Goal: Task Accomplishment & Management: Complete application form

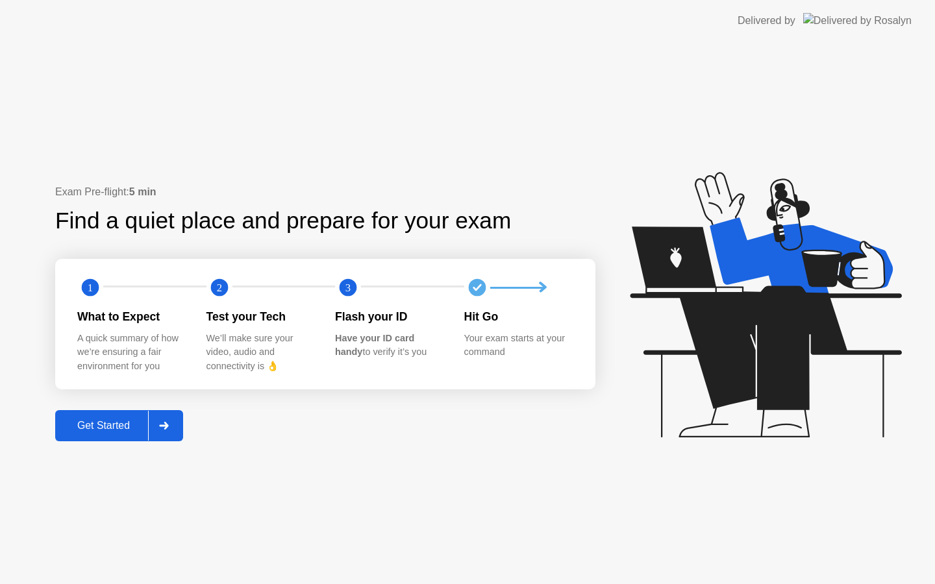
click at [125, 420] on div "Get Started" at bounding box center [103, 426] width 89 height 12
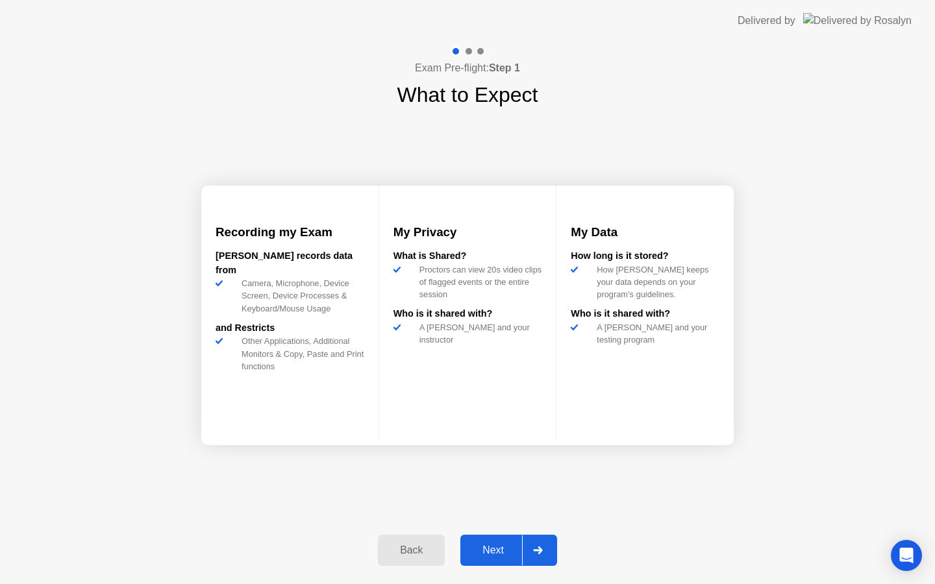
click at [501, 545] on div "Next" at bounding box center [493, 551] width 58 height 12
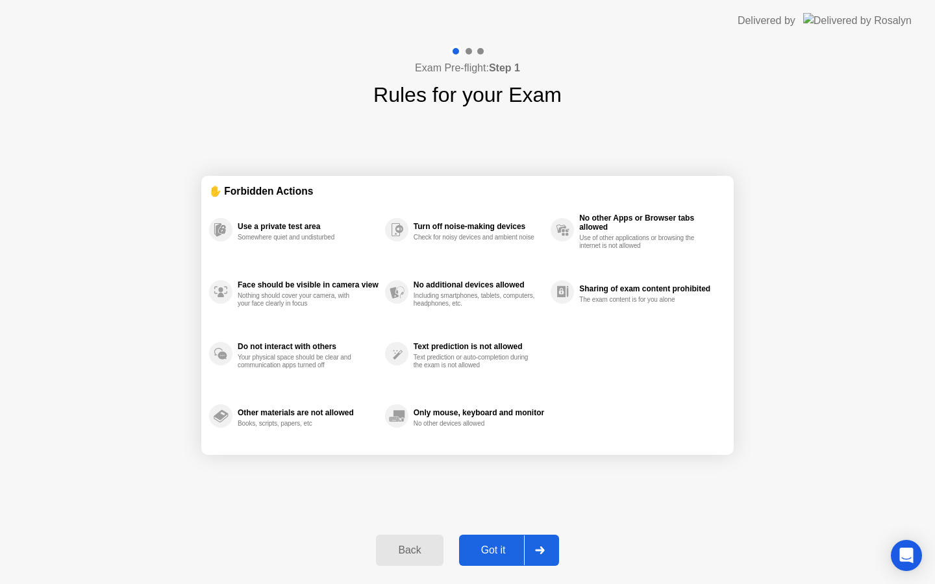
click at [491, 553] on div "Got it" at bounding box center [493, 551] width 61 height 12
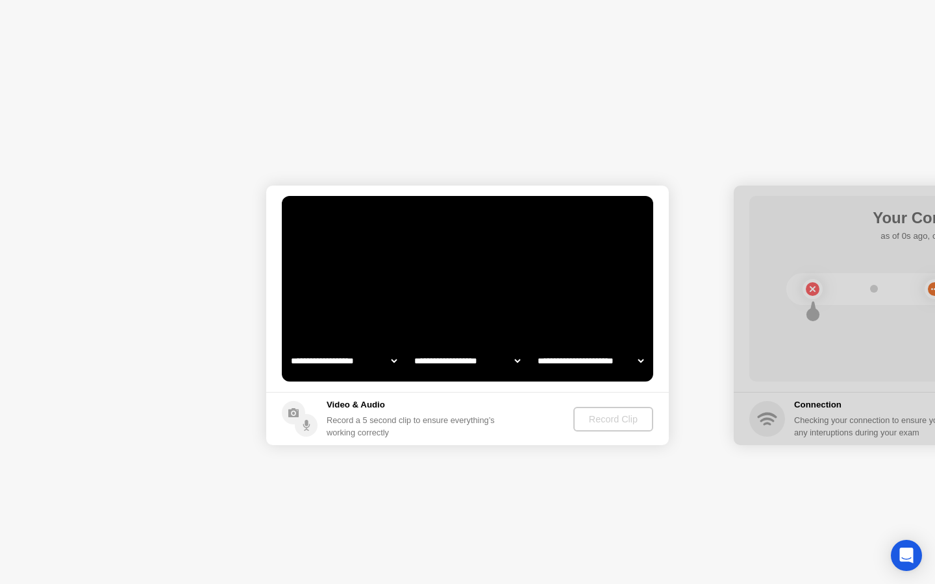
select select "**********"
select select "*******"
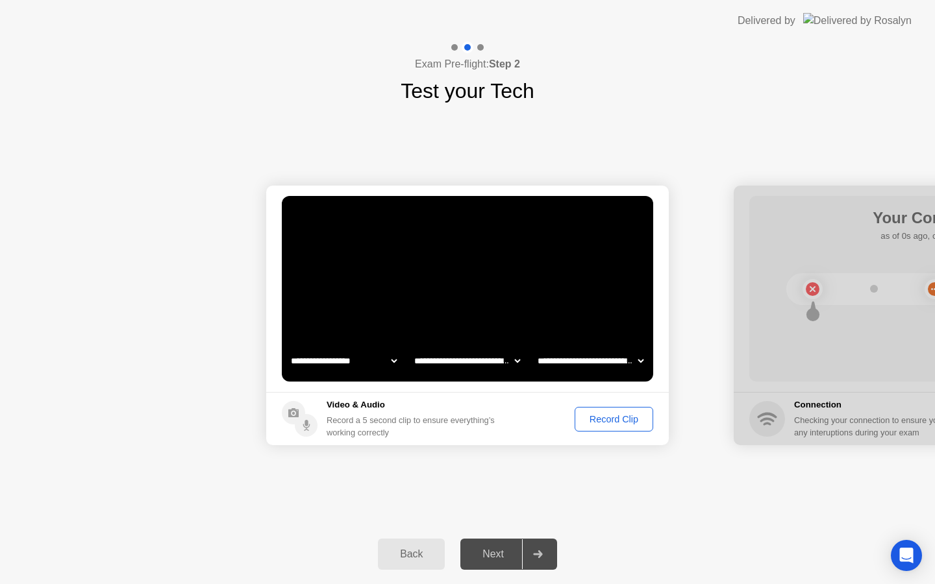
click at [630, 416] on div "Record Clip" at bounding box center [613, 419] width 69 height 10
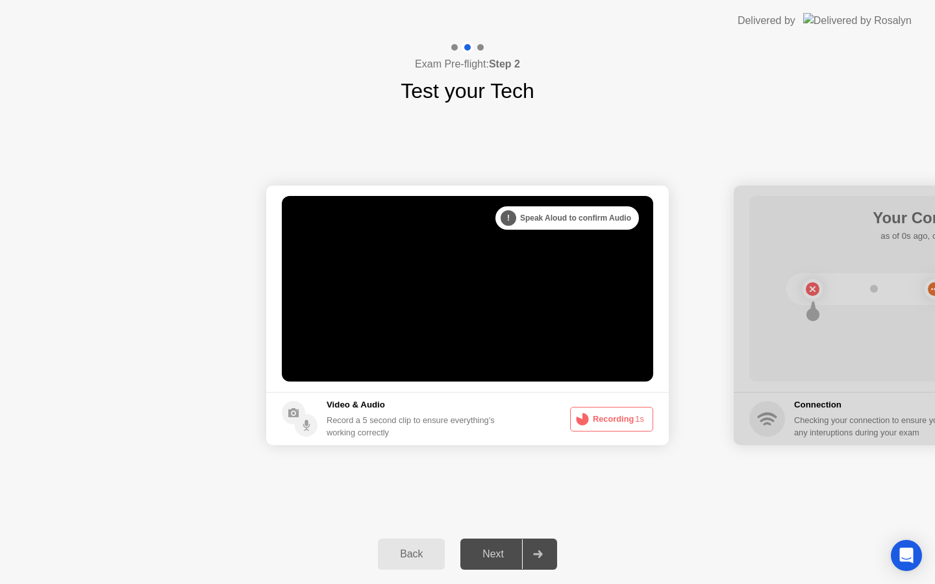
click at [496, 554] on div "Next" at bounding box center [493, 555] width 58 height 12
click at [628, 417] on button "Recording 0s" at bounding box center [611, 419] width 83 height 25
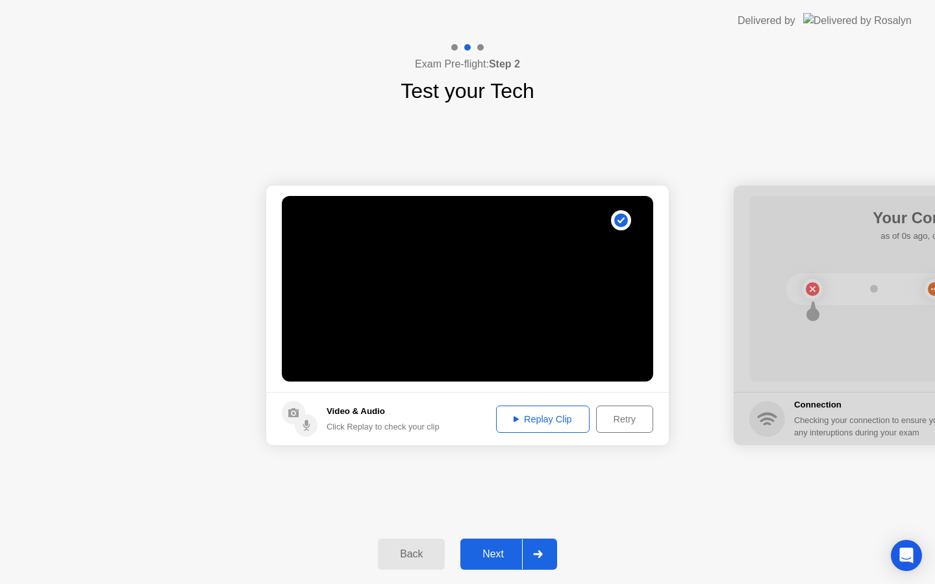
click at [498, 560] on div "Next" at bounding box center [493, 555] width 58 height 12
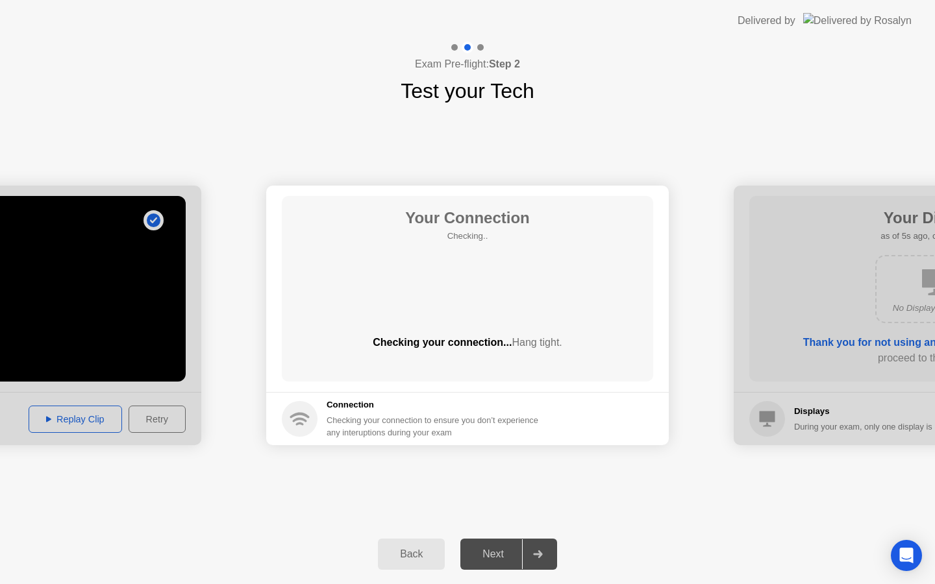
click at [498, 560] on div "Next" at bounding box center [493, 555] width 58 height 12
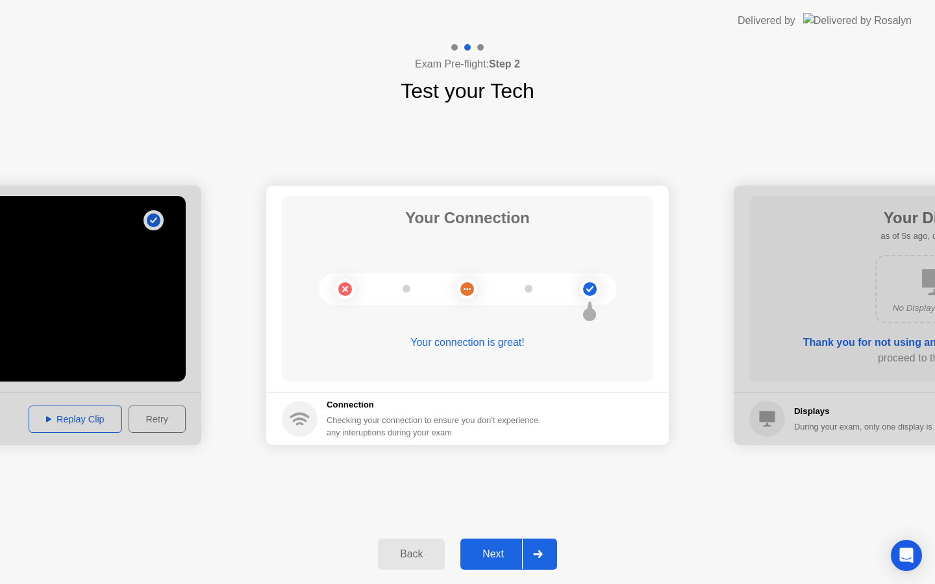
click at [495, 558] on div "Next" at bounding box center [493, 555] width 58 height 12
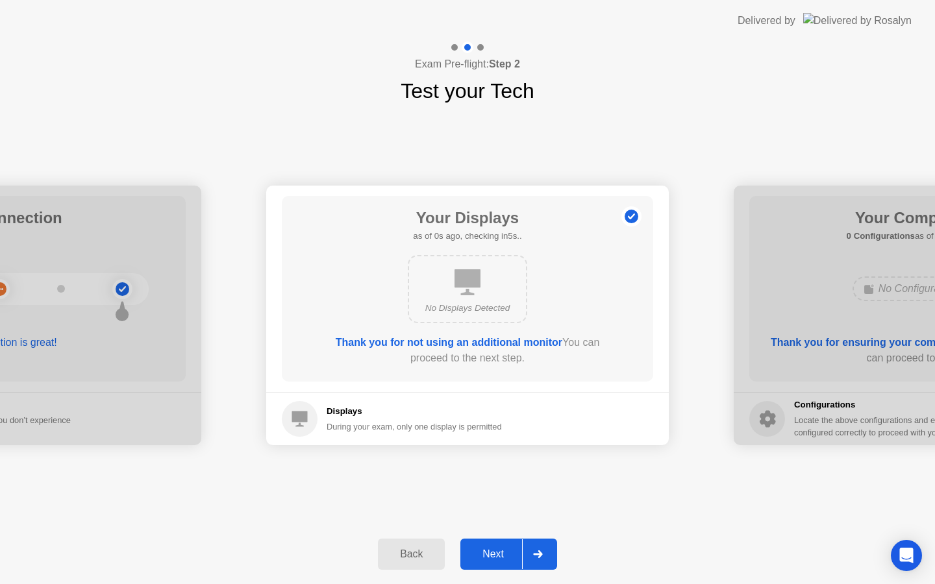
click at [500, 558] on div "Next" at bounding box center [493, 555] width 58 height 12
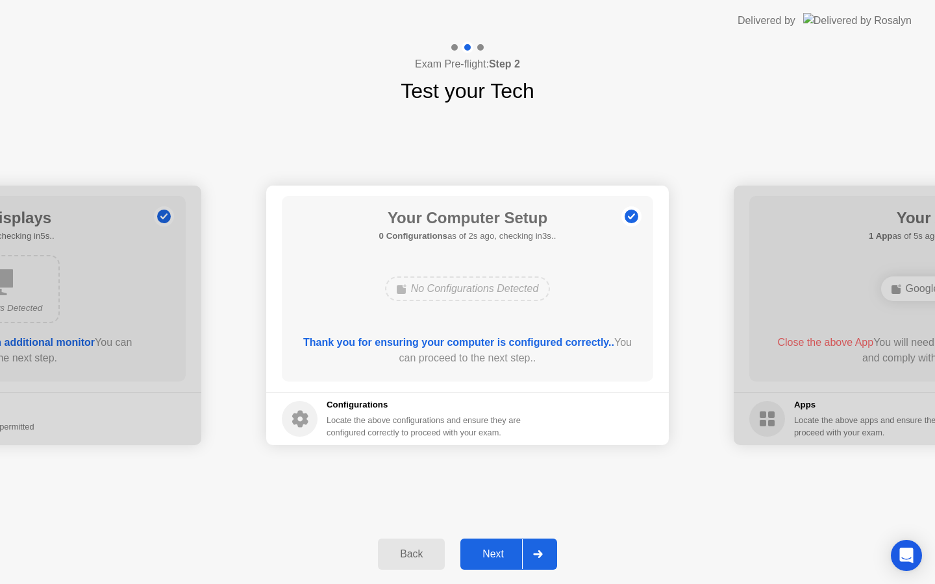
click at [502, 560] on div "Next" at bounding box center [493, 555] width 58 height 12
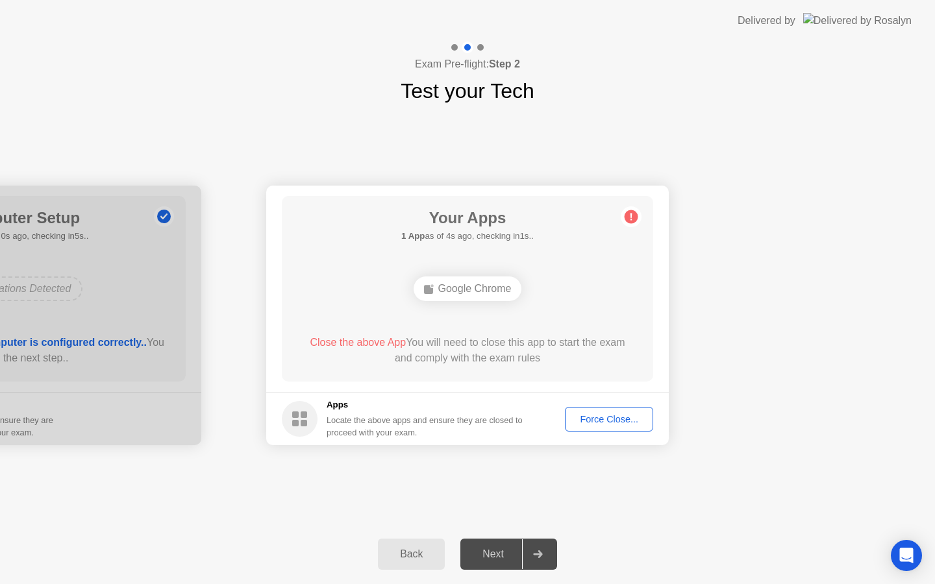
click at [590, 423] on div "Force Close..." at bounding box center [608, 419] width 79 height 10
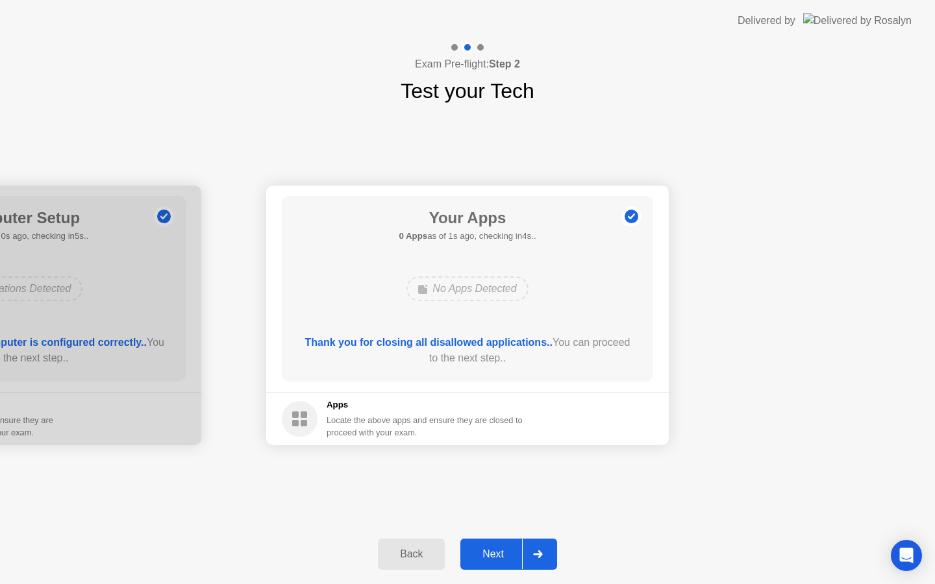
click at [501, 560] on div "Next" at bounding box center [493, 555] width 58 height 12
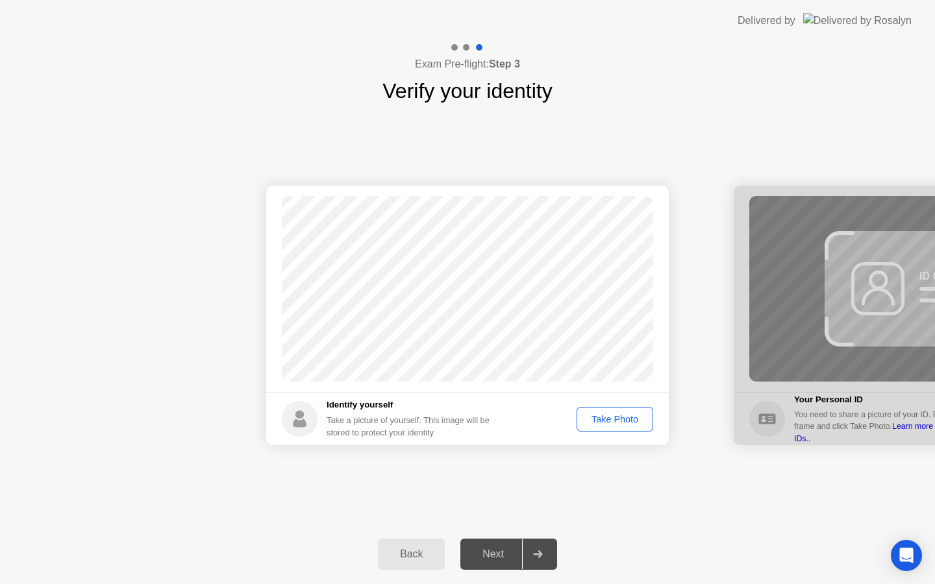
click at [608, 423] on div "Take Photo" at bounding box center [615, 419] width 68 height 10
click at [509, 551] on div "Next" at bounding box center [493, 555] width 58 height 12
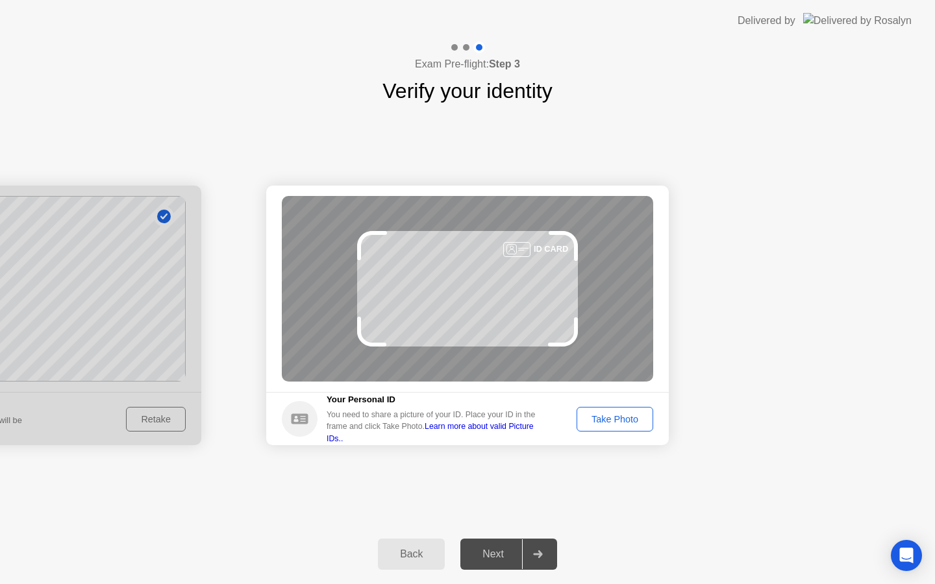
click at [633, 419] on div "Take Photo" at bounding box center [615, 419] width 68 height 10
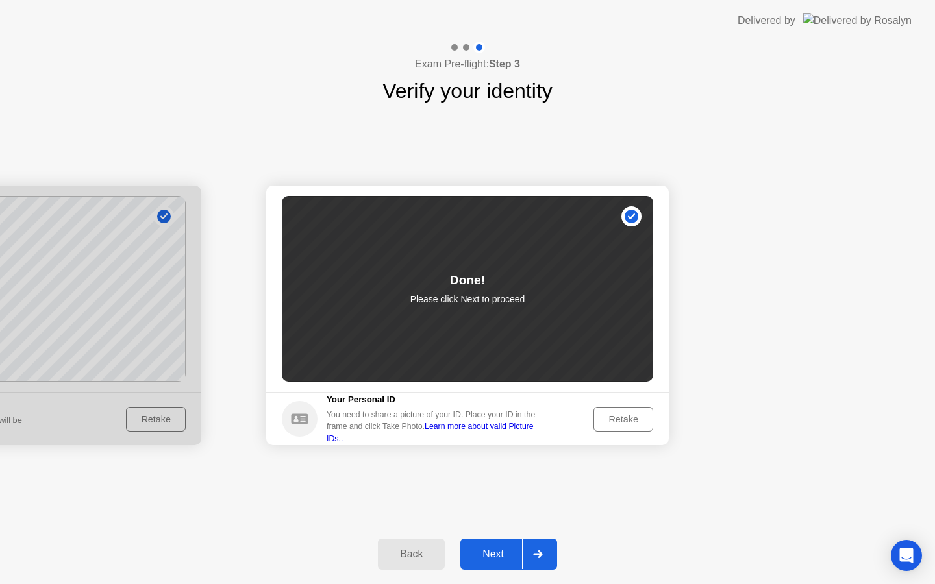
click at [497, 552] on div "Next" at bounding box center [493, 555] width 58 height 12
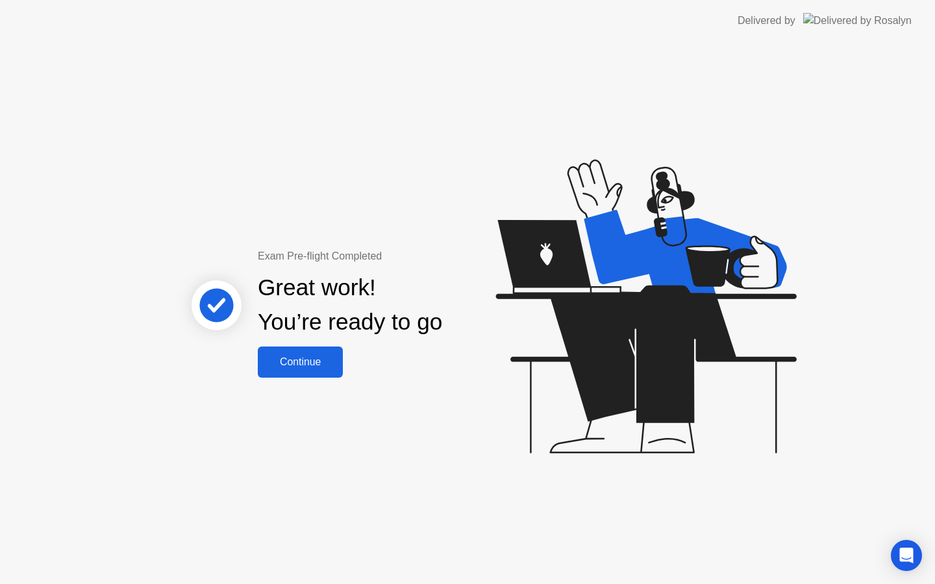
click at [307, 358] on div "Continue" at bounding box center [300, 362] width 77 height 12
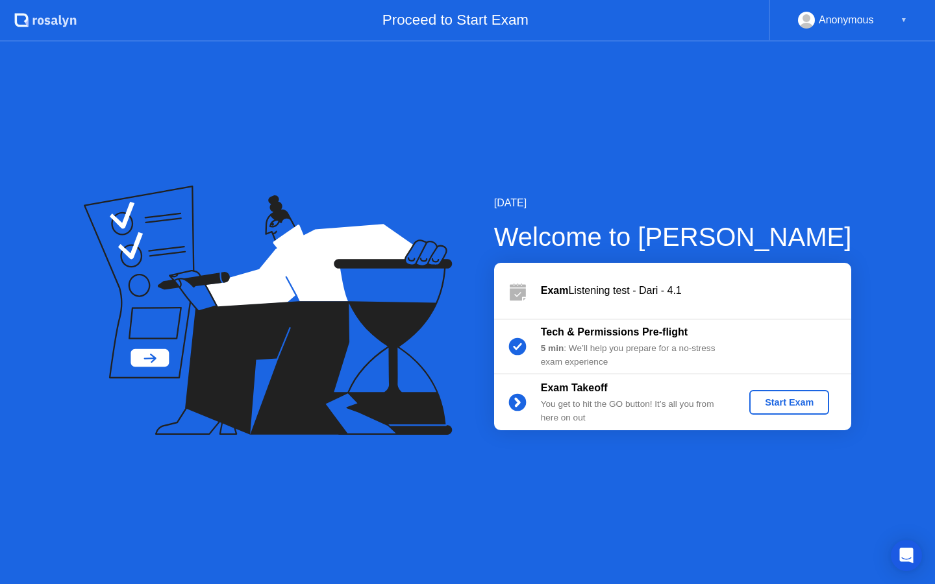
click at [792, 398] on div "Start Exam" at bounding box center [788, 402] width 69 height 10
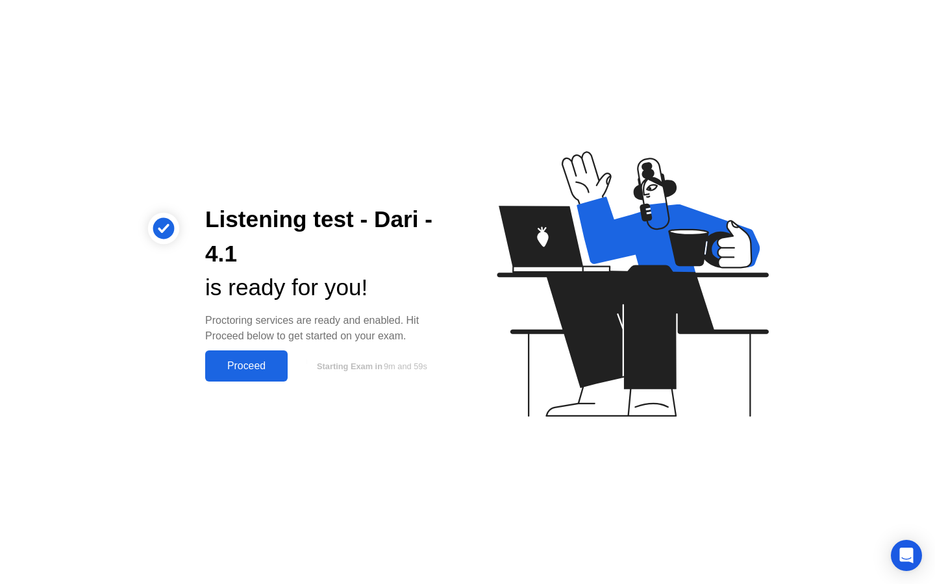
click at [237, 362] on div "Proceed" at bounding box center [246, 366] width 75 height 12
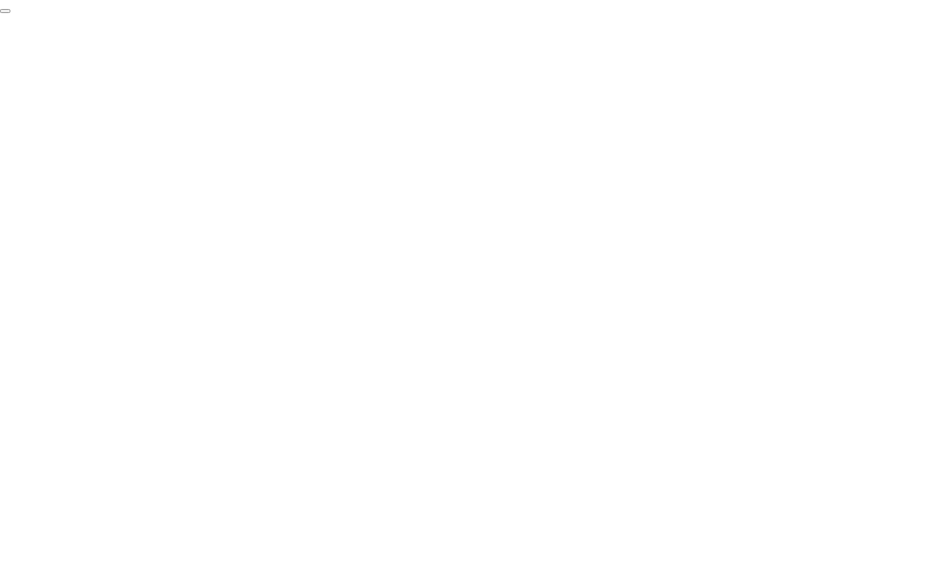
click div "End Proctoring Session"
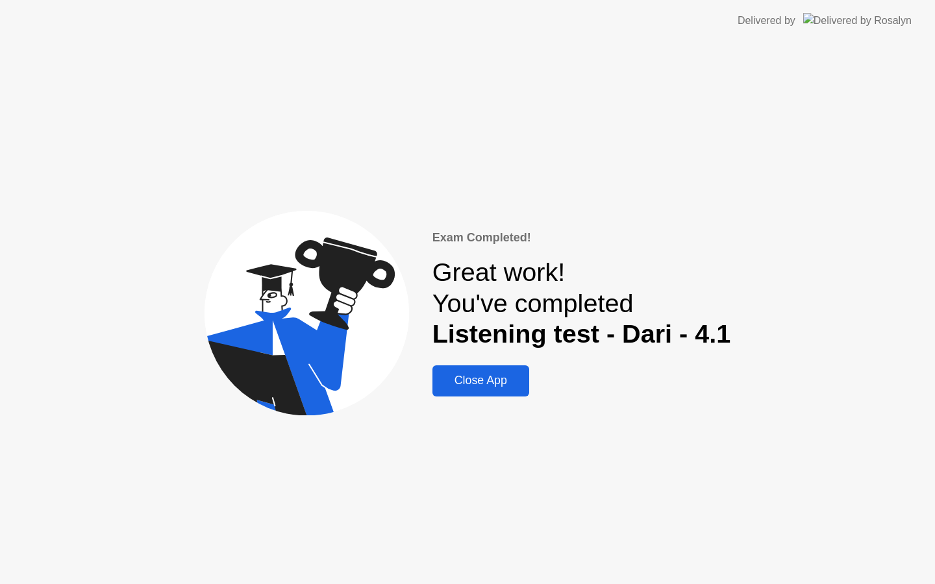
click at [491, 386] on div "Close App" at bounding box center [480, 381] width 89 height 14
